Goal: Information Seeking & Learning: Learn about a topic

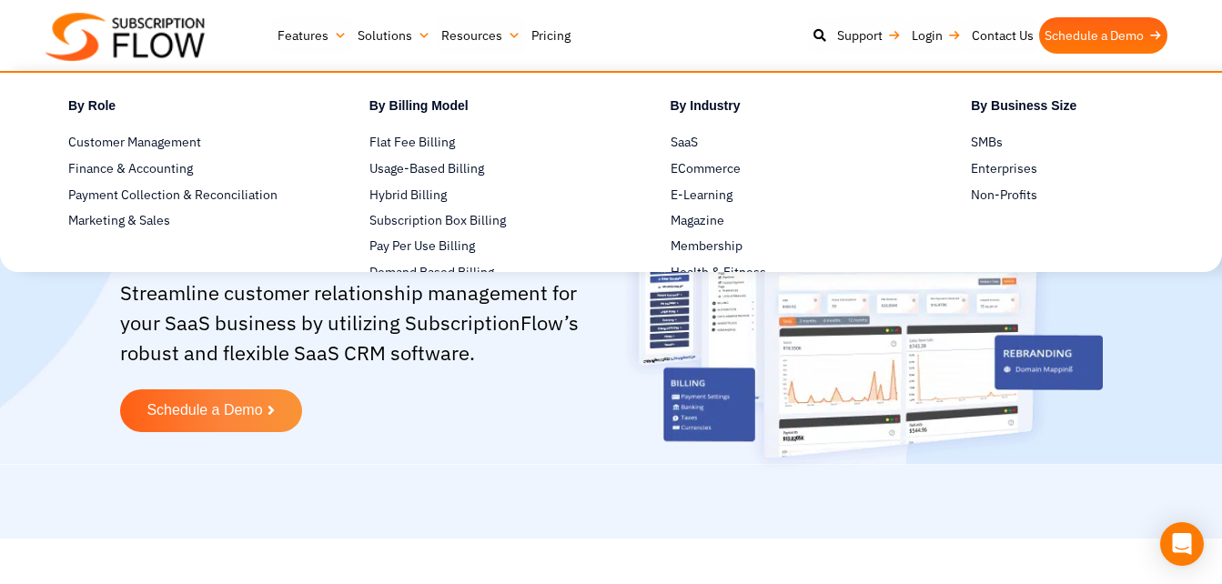
click at [563, 36] on link "Pricing" at bounding box center [551, 35] width 50 height 36
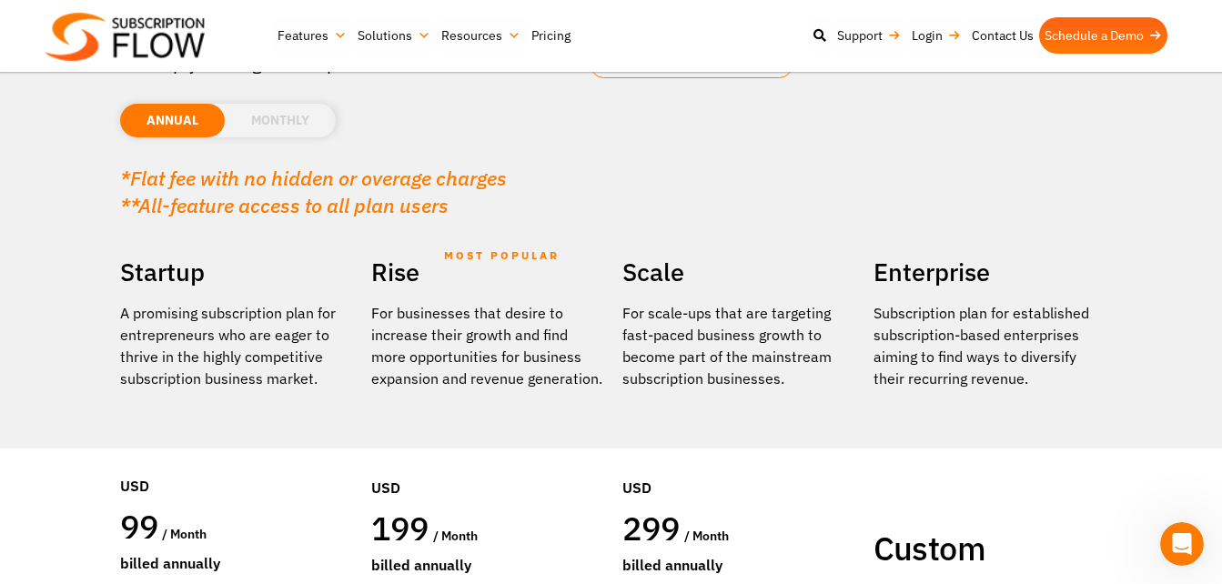
scroll to position [91, 0]
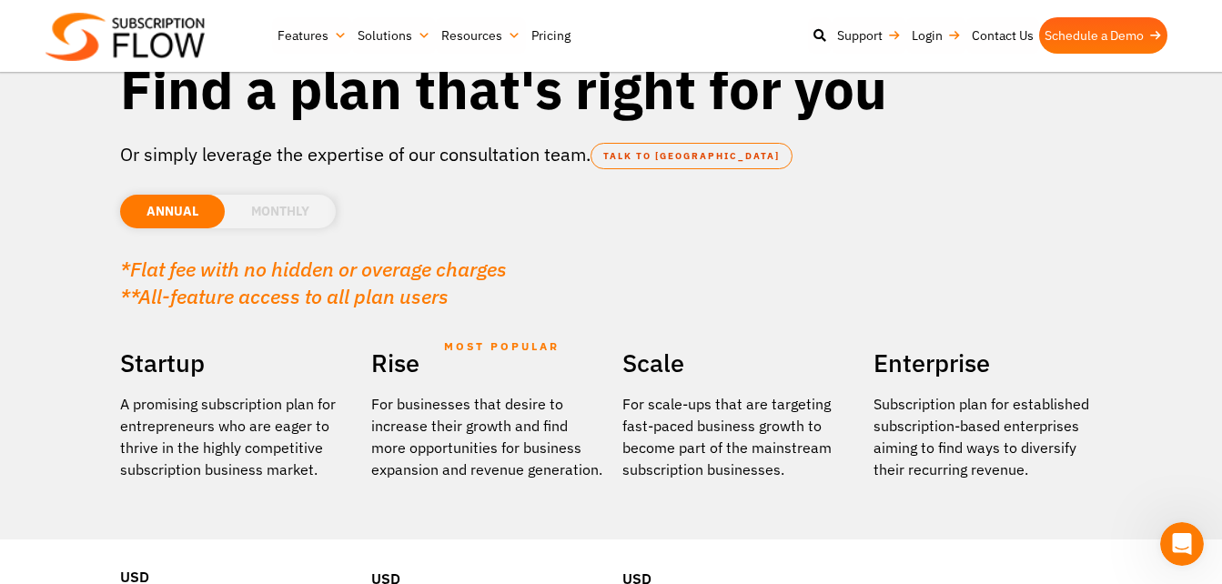
click at [281, 214] on li "MONTHLY" at bounding box center [280, 212] width 111 height 34
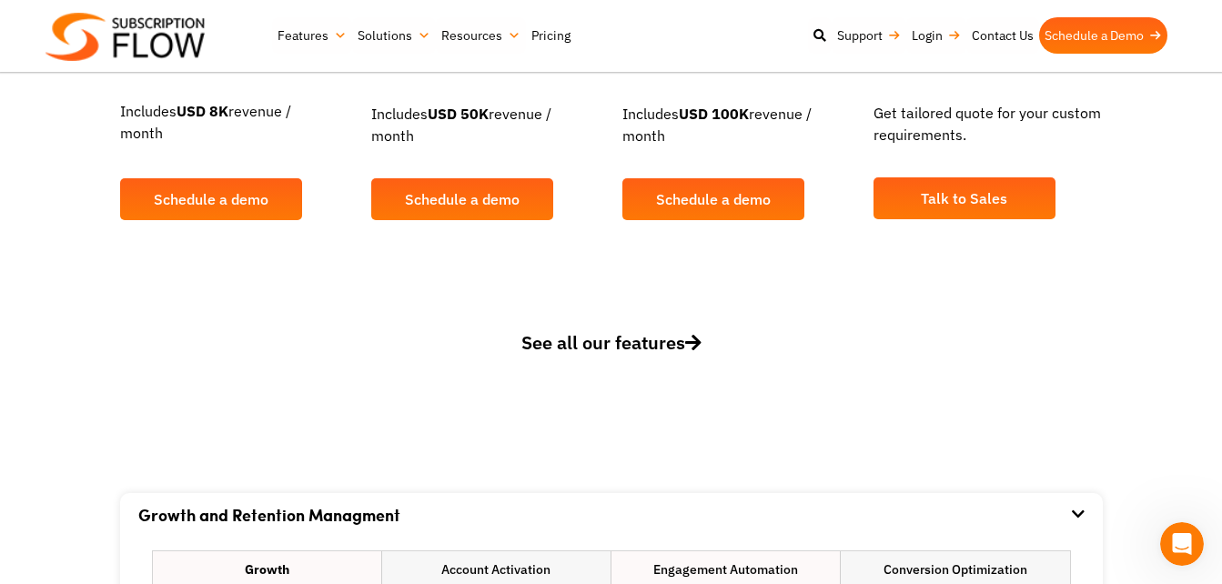
scroll to position [819, 0]
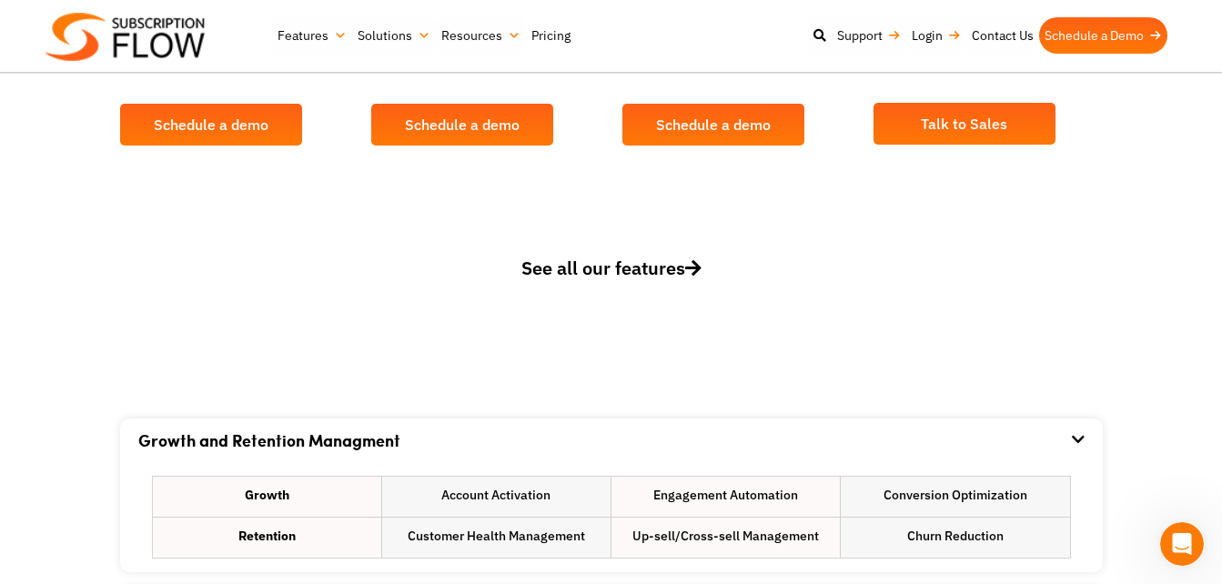
click at [637, 279] on span "See all our features" at bounding box center [611, 268] width 180 height 25
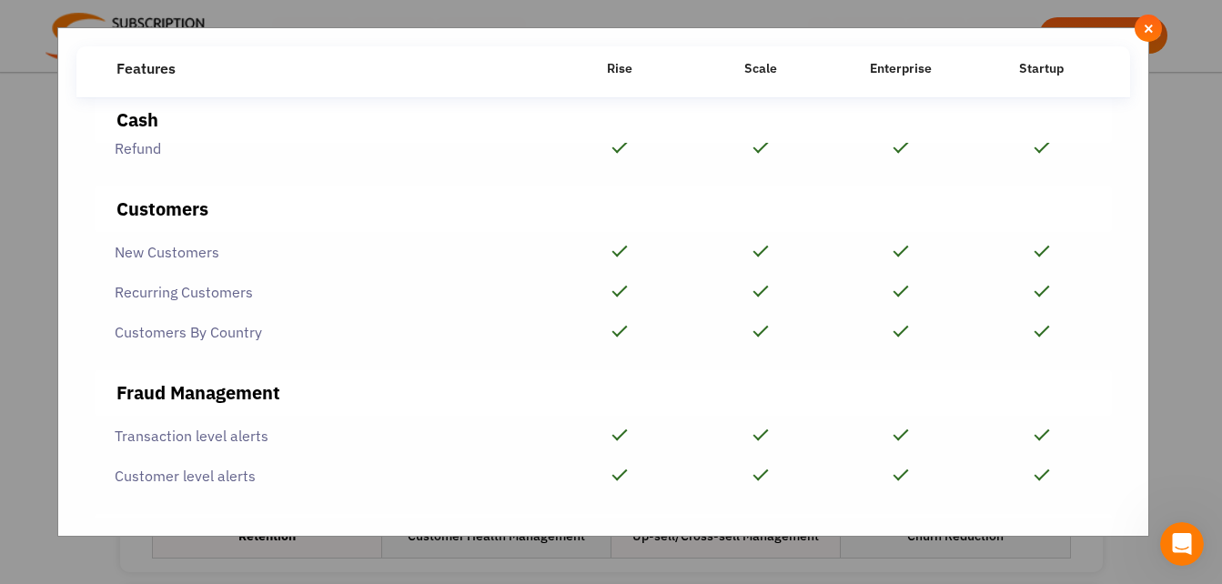
scroll to position [2275, 0]
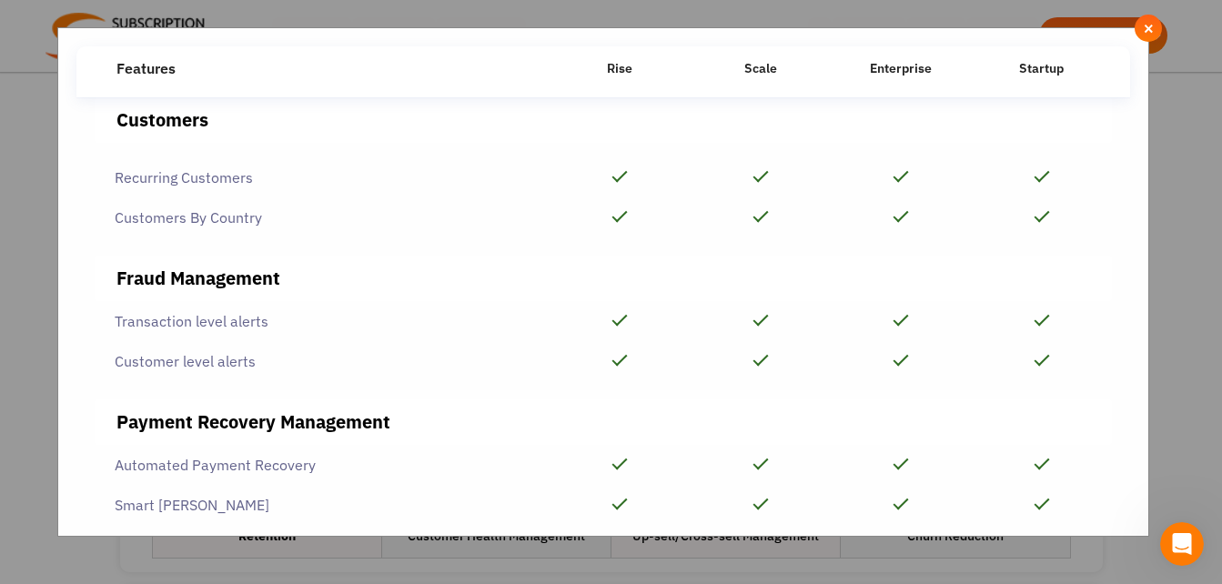
click at [20, 244] on div "**********" at bounding box center [611, 292] width 1222 height 584
